Goal: Check status: Check status

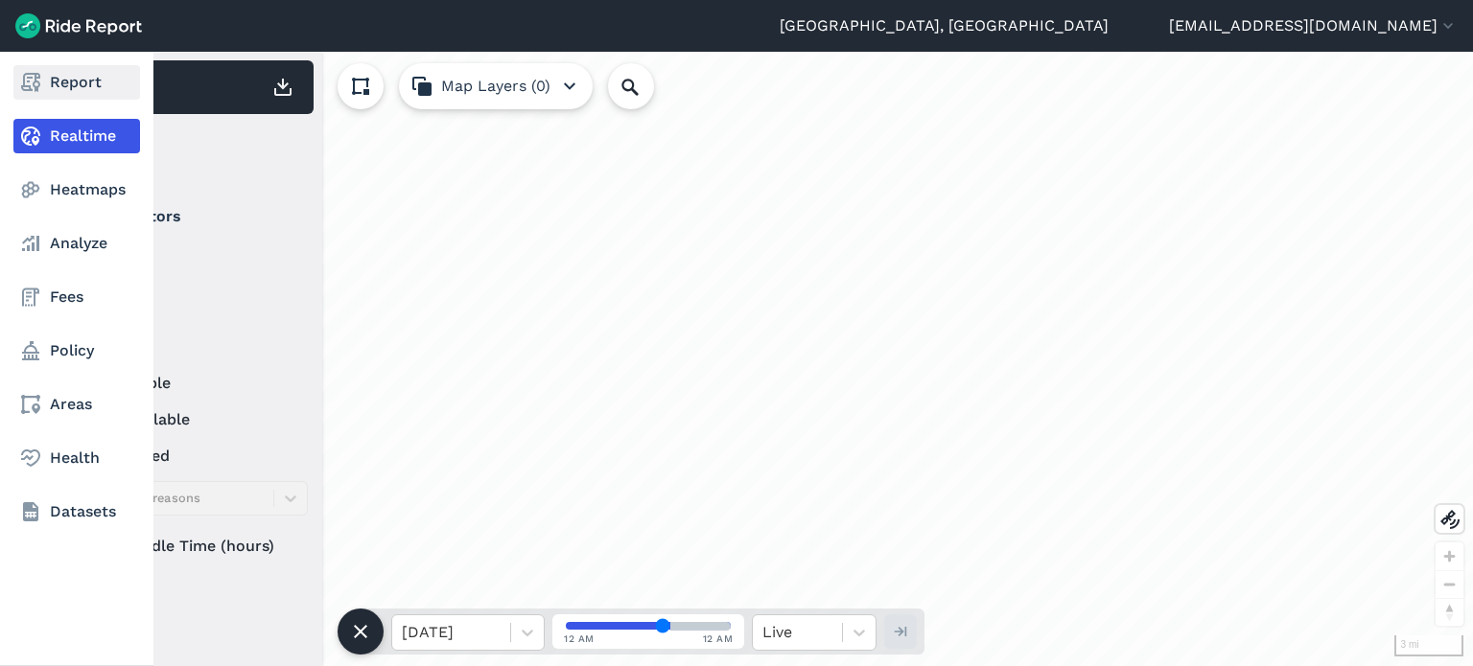
click at [72, 81] on link "Report" at bounding box center [76, 82] width 127 height 35
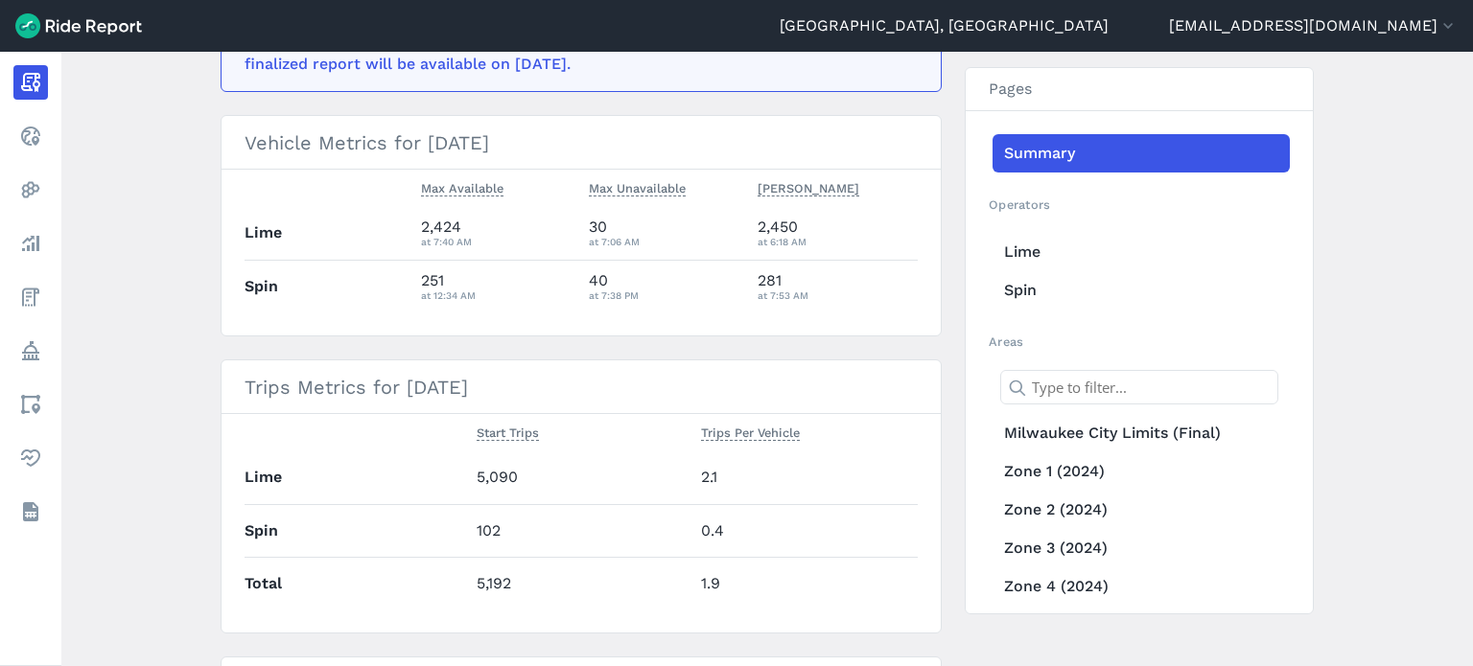
scroll to position [187, 0]
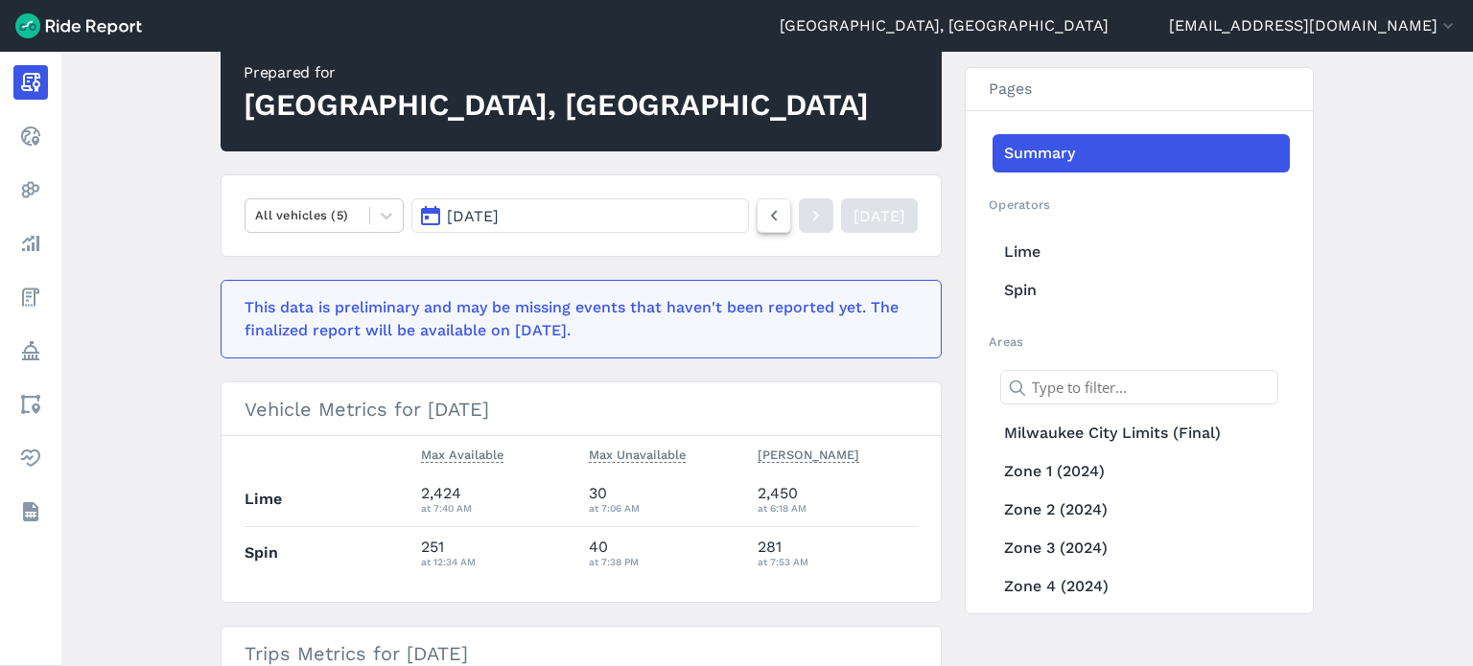
click at [763, 224] on icon at bounding box center [773, 215] width 21 height 23
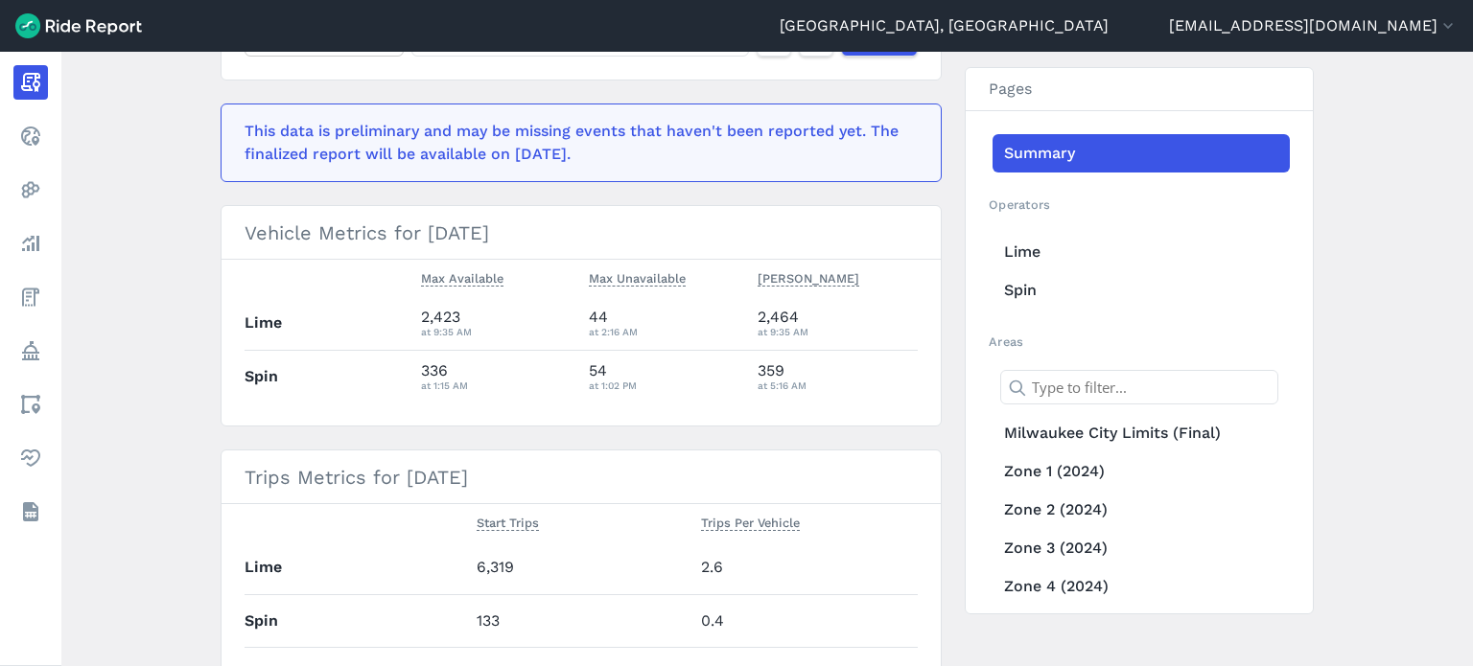
scroll to position [318, 0]
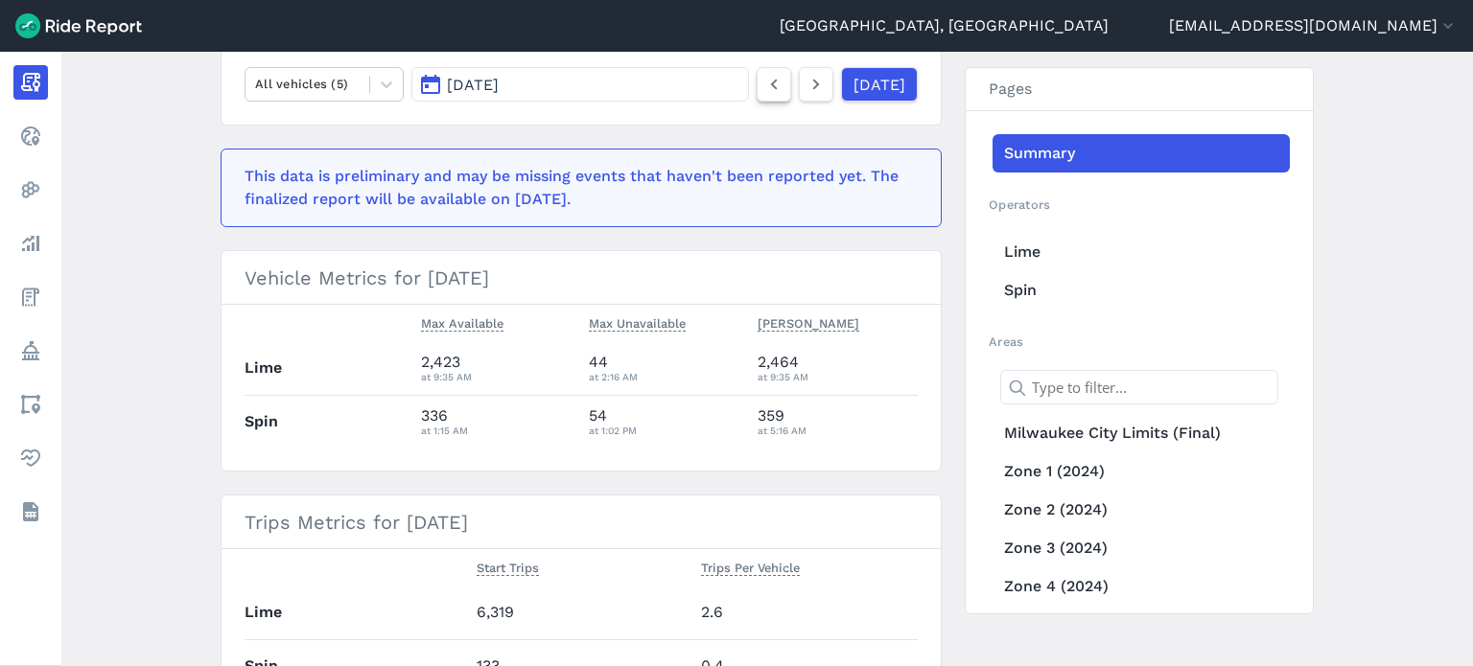
click at [763, 89] on icon at bounding box center [773, 84] width 21 height 23
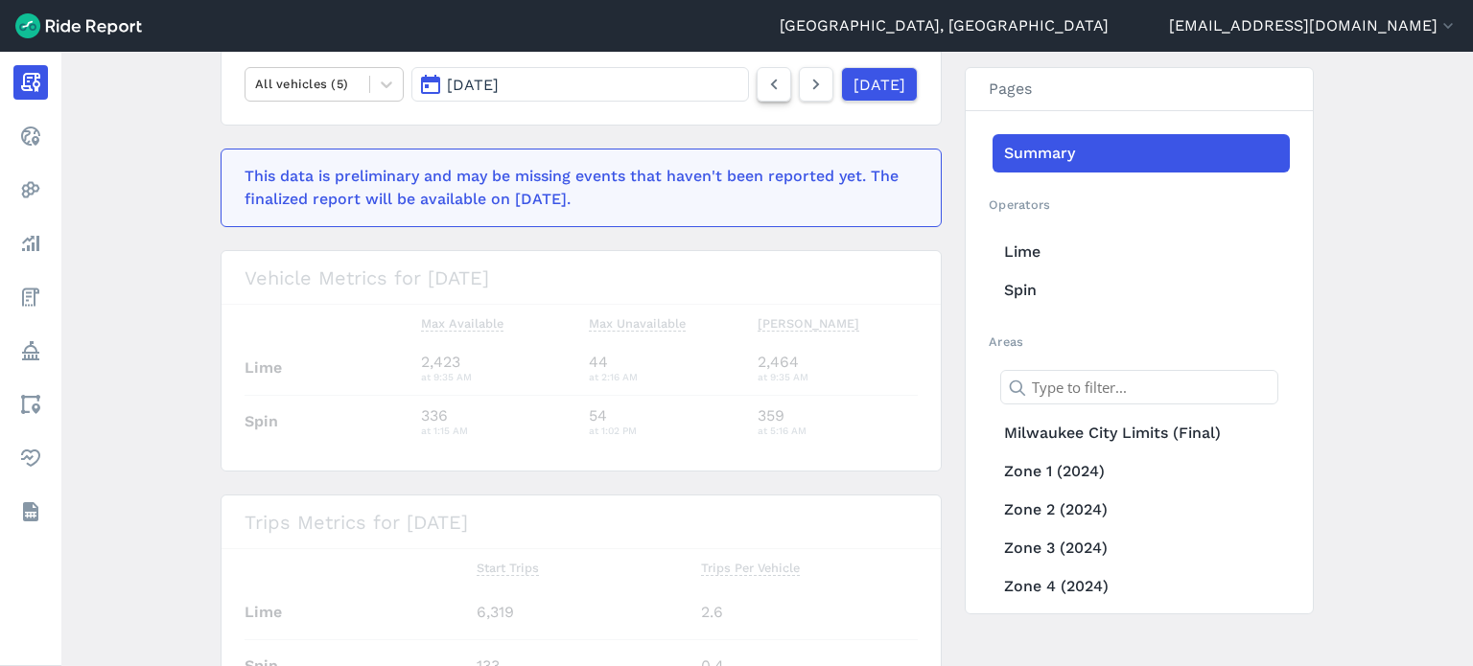
scroll to position [269, 0]
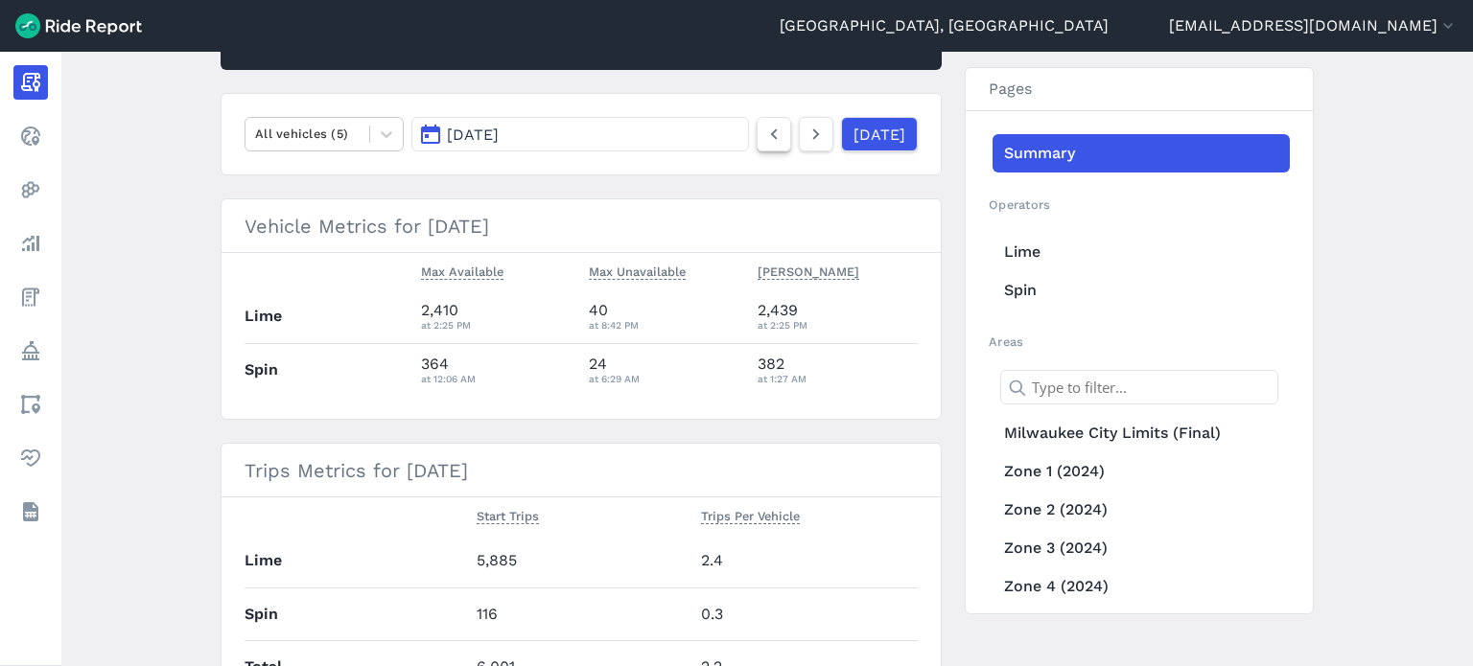
click at [742, 89] on article "Prepared for [GEOGRAPHIC_DATA], [GEOGRAPHIC_DATA] All vehicles (5) [DATE] [DATE…" at bounding box center [581, 627] width 721 height 1344
click at [763, 134] on icon at bounding box center [773, 134] width 21 height 23
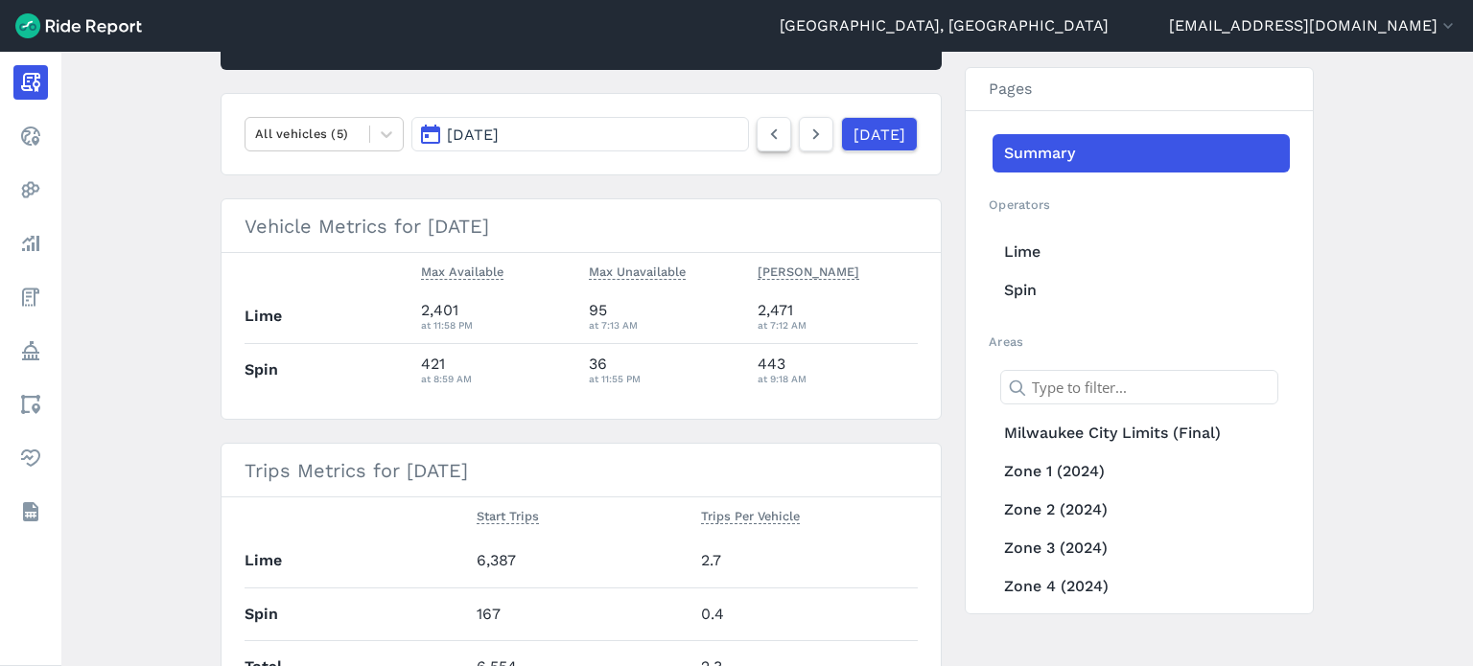
click at [763, 134] on icon at bounding box center [773, 134] width 21 height 23
